Goal: Browse casually

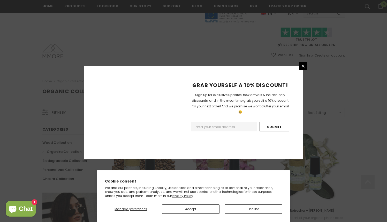
scroll to position [308, 0]
